Goal: Use online tool/utility: Utilize a website feature to perform a specific function

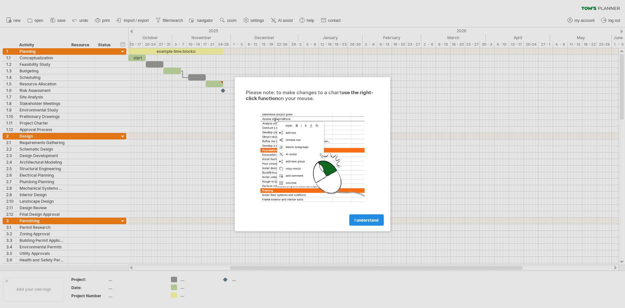
click at [361, 222] on link "I understand" at bounding box center [366, 219] width 34 height 11
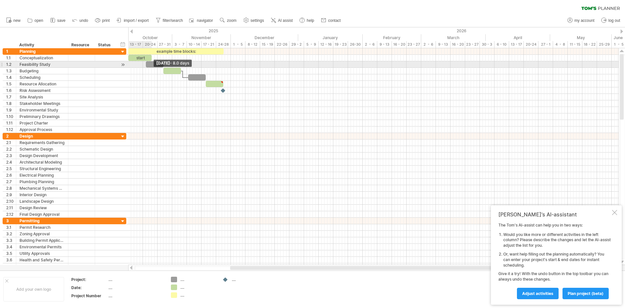
drag, startPoint x: 145, startPoint y: 59, endPoint x: 151, endPoint y: 63, distance: 7.4
click at [172, 63] on div "example time blocks: start" at bounding box center [172, 90] width 0 height 85
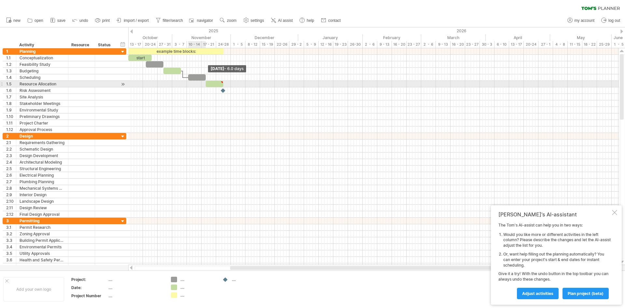
drag, startPoint x: 205, startPoint y: 78, endPoint x: 205, endPoint y: 82, distance: 4.2
click at [172, 82] on div "example time blocks: start" at bounding box center [172, 90] width 0 height 85
type textarea "**********"
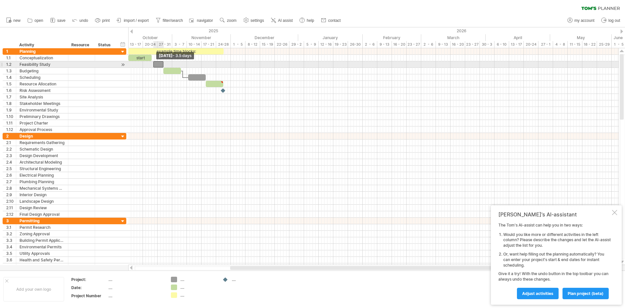
drag, startPoint x: 147, startPoint y: 63, endPoint x: 152, endPoint y: 63, distance: 4.9
click at [153, 63] on div at bounding box center [158, 64] width 10 height 6
drag, startPoint x: 156, startPoint y: 64, endPoint x: 164, endPoint y: 63, distance: 8.2
click at [164, 63] on div at bounding box center [165, 64] width 13 height 6
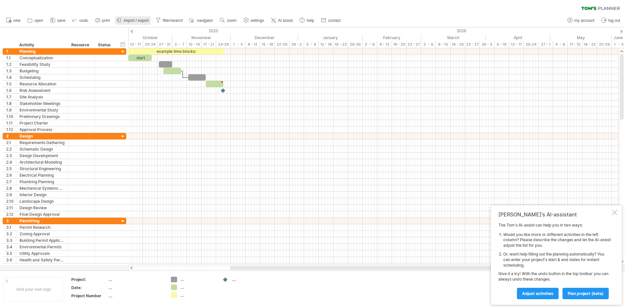
click at [132, 21] on span "import / export" at bounding box center [136, 20] width 25 height 5
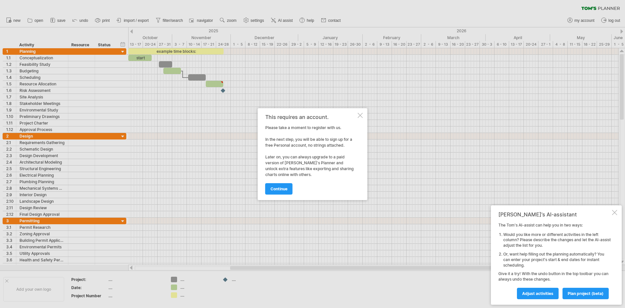
click at [358, 114] on div at bounding box center [360, 115] width 5 height 5
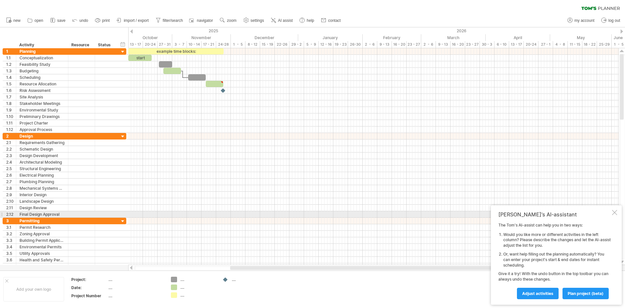
click at [615, 212] on div at bounding box center [614, 212] width 5 height 5
